Goal: Communication & Community: Answer question/provide support

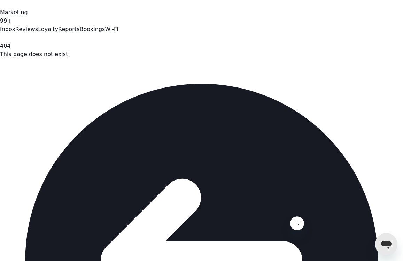
click at [32, 32] on link "99+ Inbox" at bounding box center [201, 25] width 403 height 16
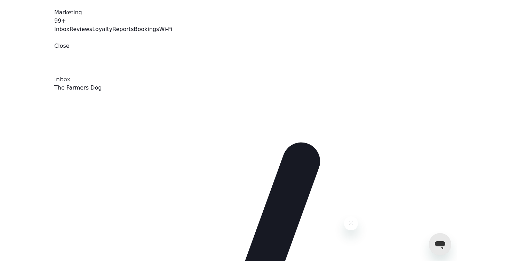
scroll to position [216, 109]
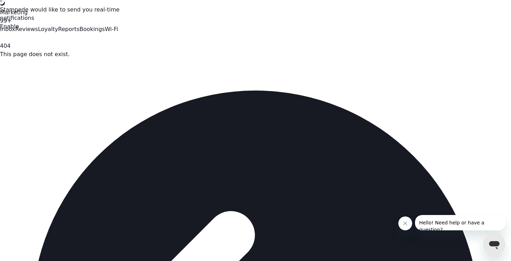
click at [2, 3] on button "Close toast" at bounding box center [1, 1] width 7 height 7
